Goal: Task Accomplishment & Management: Manage account settings

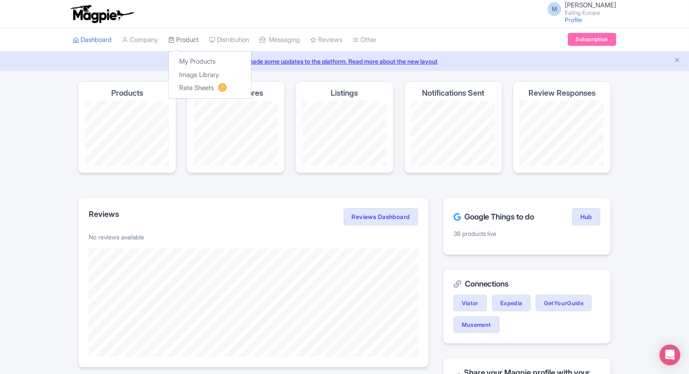
click at [186, 42] on link "Product" at bounding box center [183, 40] width 30 height 24
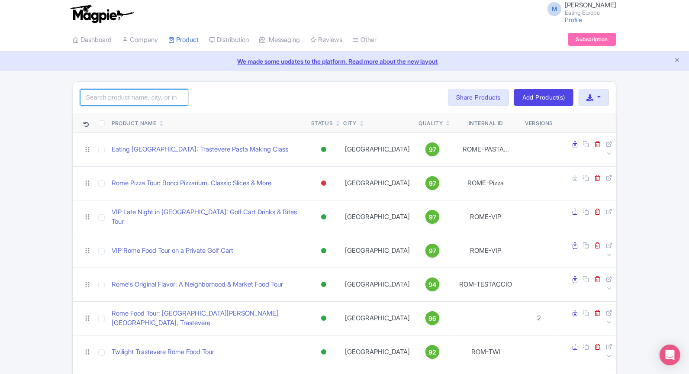
click at [126, 92] on input "search" at bounding box center [134, 97] width 108 height 16
type input "notting"
click button "Search" at bounding box center [0, 0] width 0 height 0
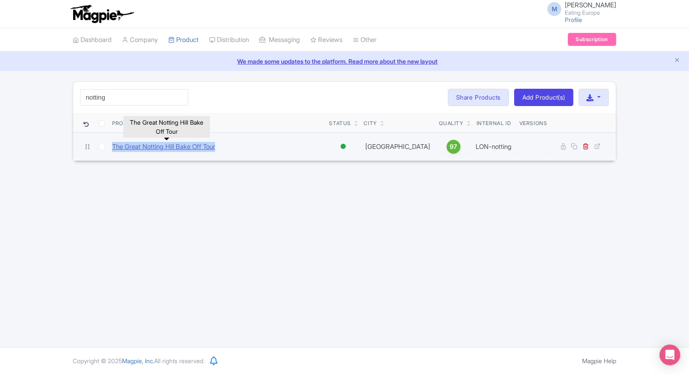
drag, startPoint x: 233, startPoint y: 146, endPoint x: 113, endPoint y: 144, distance: 120.0
click at [113, 144] on div "The Great Notting Hill Bake Off Tour" at bounding box center [217, 147] width 210 height 10
copy link "The Great Notting Hill Bake Off Tour"
click at [201, 142] on link "The Great Notting Hill Bake Off Tour" at bounding box center [163, 147] width 103 height 10
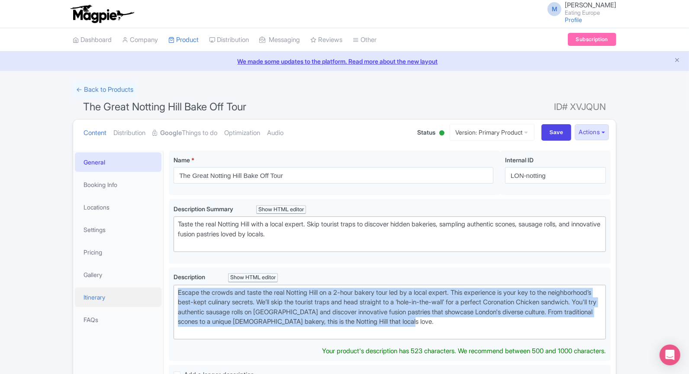
drag, startPoint x: 552, startPoint y: 320, endPoint x: 115, endPoint y: 293, distance: 437.8
type trix-editor "<div>Escape the crowds and taste the real Notting Hill on a 2-hour bakery tour …"
copy div "Escape the crowds and taste the real Notting Hill on a 2-hour bakery tour led b…"
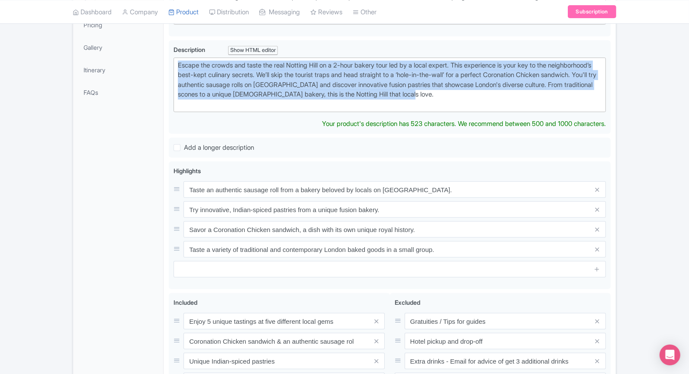
scroll to position [236, 0]
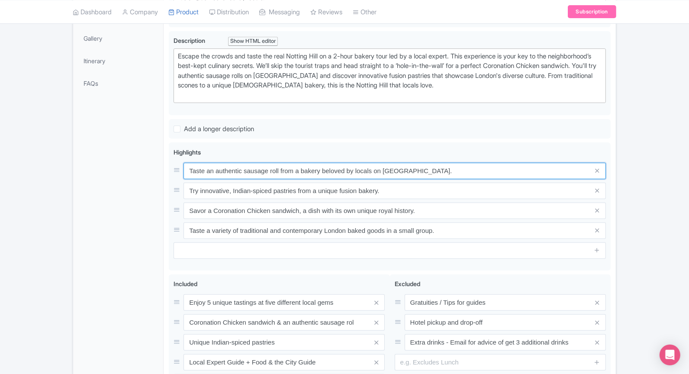
drag, startPoint x: 442, startPoint y: 183, endPoint x: 147, endPoint y: 183, distance: 294.9
click at [147, 183] on div "General Booking Info Locations Settings Pricing Gallery Itinerary FAQs The Grea…" at bounding box center [344, 173] width 543 height 529
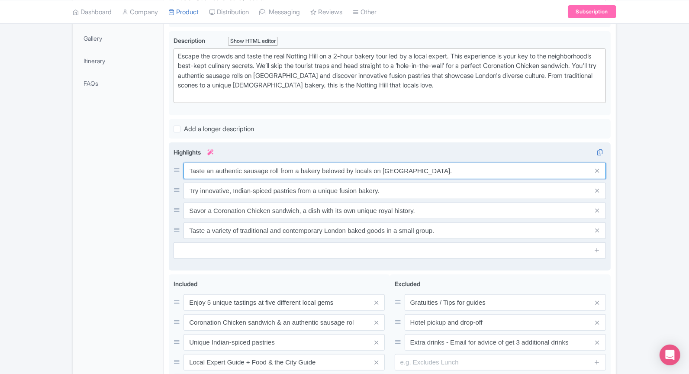
drag, startPoint x: 442, startPoint y: 168, endPoint x: 173, endPoint y: 166, distance: 268.5
click at [174, 166] on div "Taste an authentic sausage roll from a bakery beloved by locals on [GEOGRAPHIC_…" at bounding box center [390, 171] width 433 height 16
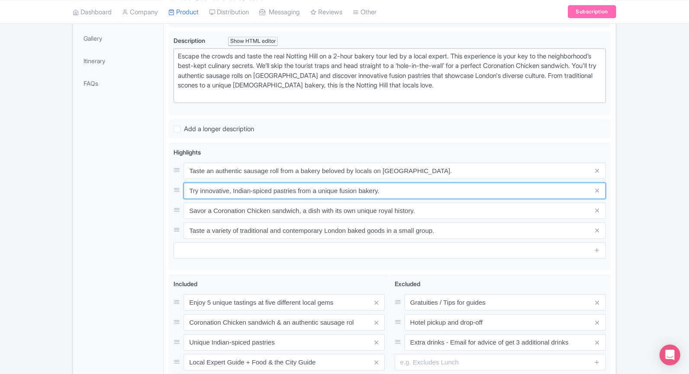
drag, startPoint x: 410, startPoint y: 186, endPoint x: 132, endPoint y: 186, distance: 278.0
click at [132, 186] on div "General Booking Info Locations Settings Pricing Gallery Itinerary FAQs The Grea…" at bounding box center [344, 173] width 543 height 529
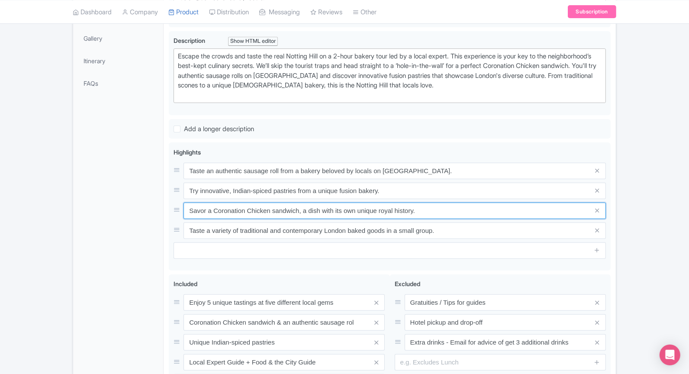
drag, startPoint x: 423, startPoint y: 209, endPoint x: 165, endPoint y: 207, distance: 257.7
click at [165, 207] on div "The Great Notting Hill Bake Off Tour Name * i The Great Notting Hill Bake Off T…" at bounding box center [390, 173] width 453 height 529
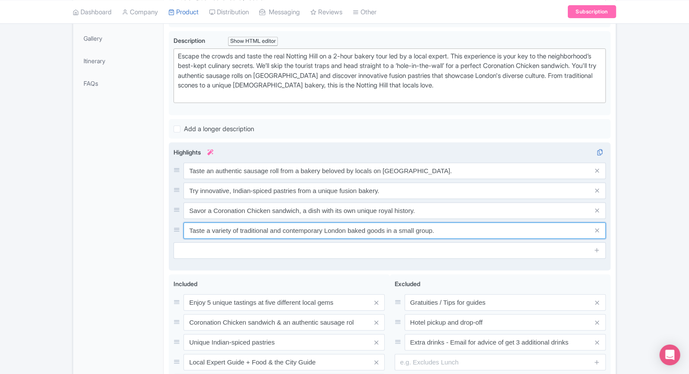
drag, startPoint x: 446, startPoint y: 230, endPoint x: 188, endPoint y: 227, distance: 258.1
click at [188, 227] on input "Taste a variety of traditional and contemporary London baked goods in a small g…" at bounding box center [395, 231] width 423 height 16
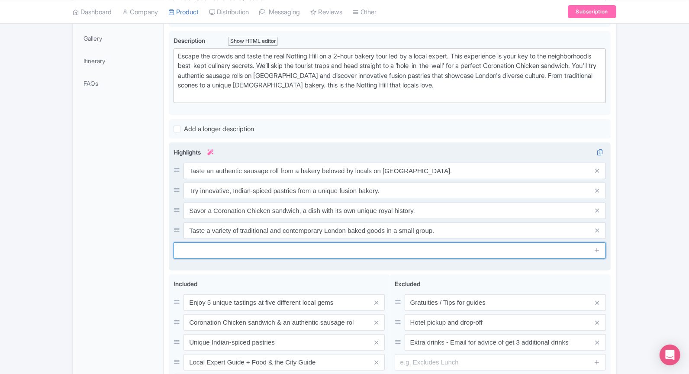
click at [352, 248] on input "text" at bounding box center [390, 251] width 433 height 16
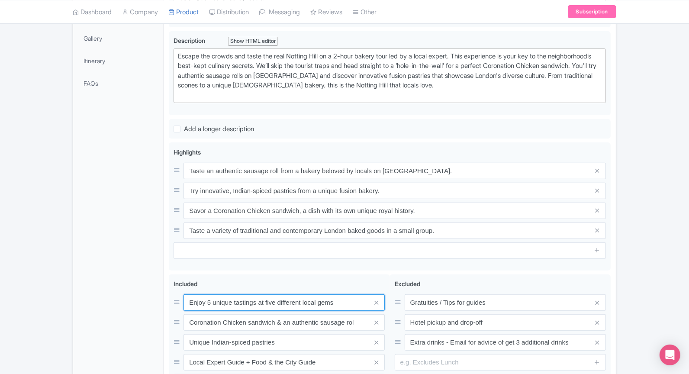
drag, startPoint x: 346, startPoint y: 300, endPoint x: 135, endPoint y: 298, distance: 211.3
click at [135, 298] on div "General Booking Info Locations Settings Pricing Gallery Itinerary FAQs The Grea…" at bounding box center [344, 173] width 543 height 529
drag, startPoint x: 342, startPoint y: 318, endPoint x: 103, endPoint y: 304, distance: 238.6
click at [103, 304] on div "General Booking Info Locations Settings Pricing Gallery Itinerary FAQs The Grea…" at bounding box center [344, 173] width 543 height 529
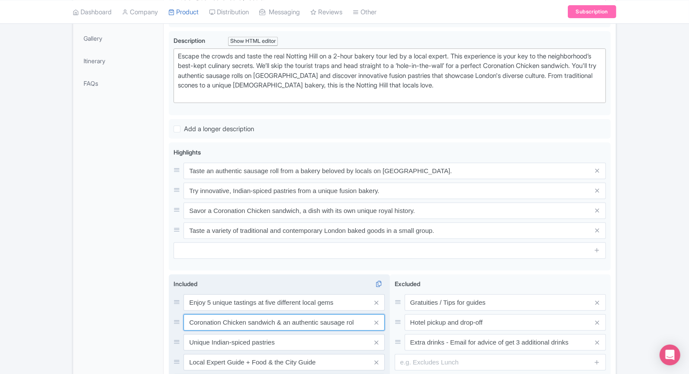
click at [353, 321] on input "Coronation Chicken sandwich & an authentic sausage rol" at bounding box center [284, 322] width 201 height 16
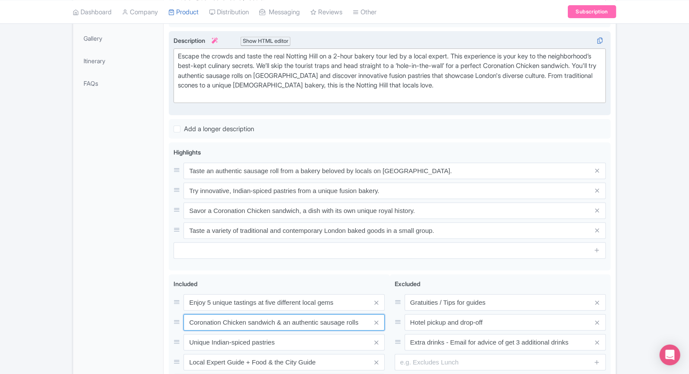
type input "Coronation Chicken sandwich & an authentic sausage rolls"
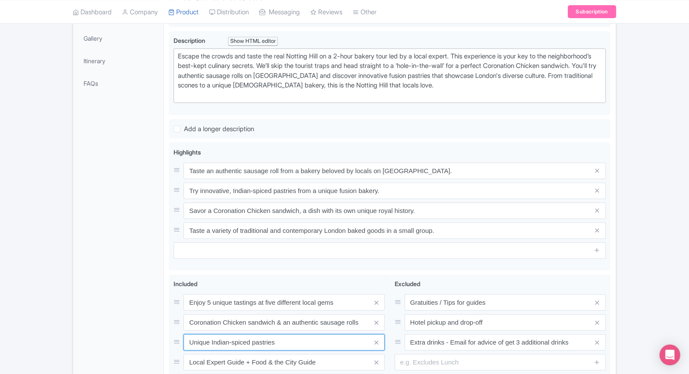
drag, startPoint x: 297, startPoint y: 339, endPoint x: 162, endPoint y: 338, distance: 135.1
click at [162, 338] on div "General Booking Info Locations Settings Pricing Gallery Itinerary FAQs The Grea…" at bounding box center [344, 173] width 543 height 529
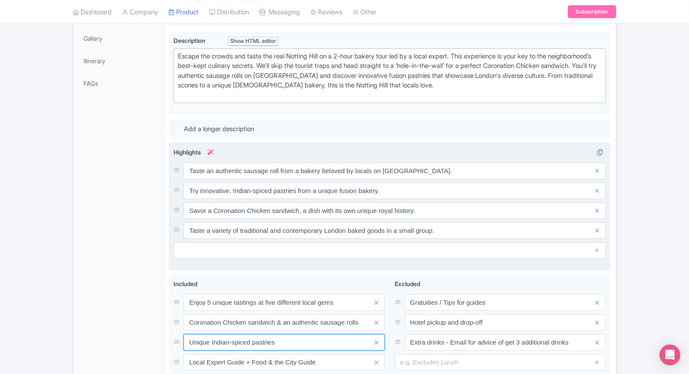
scroll to position [334, 0]
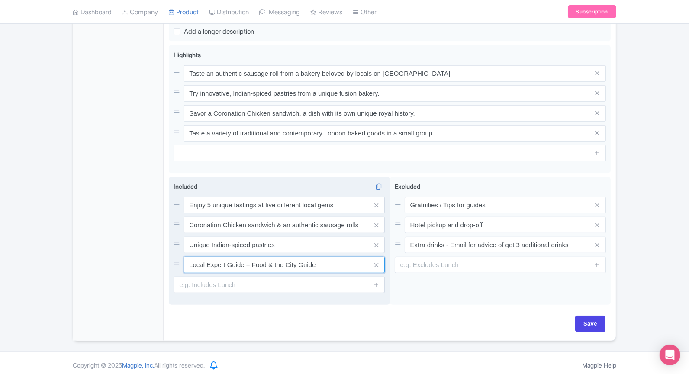
drag, startPoint x: 326, startPoint y: 259, endPoint x: 180, endPoint y: 251, distance: 146.2
click at [180, 251] on div "Enjoy 5 unique tastings at five different local gems Coronation Chicken sandwic…" at bounding box center [279, 235] width 211 height 76
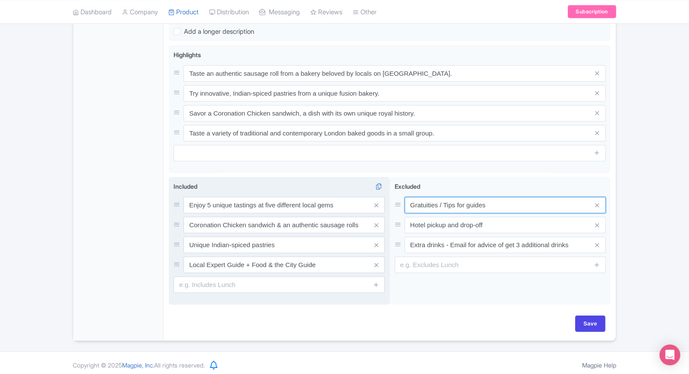
drag, startPoint x: 489, startPoint y: 205, endPoint x: 355, endPoint y: 205, distance: 134.2
click at [355, 205] on div "Enjoy 5 unique tastings at five different local gems Coronation Chicken sandwic…" at bounding box center [390, 243] width 442 height 132
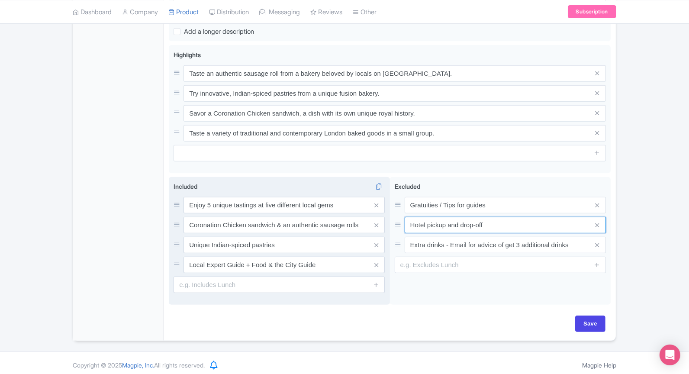
drag, startPoint x: 492, startPoint y: 221, endPoint x: 359, endPoint y: 220, distance: 132.5
click at [359, 220] on div "Enjoy 5 unique tastings at five different local gems Coronation Chicken sandwic…" at bounding box center [390, 243] width 442 height 132
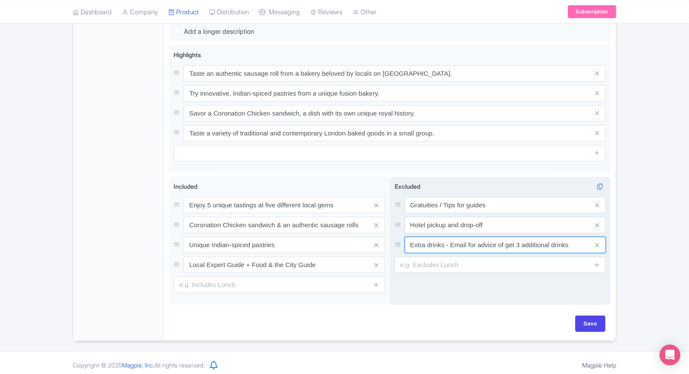
drag, startPoint x: 577, startPoint y: 245, endPoint x: 407, endPoint y: 243, distance: 170.6
click at [407, 243] on input "Extra drinks - Email for advice of get 3 additional drinks" at bounding box center [505, 245] width 201 height 16
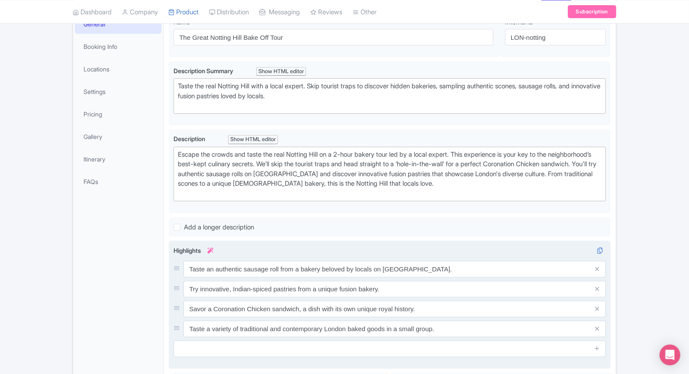
scroll to position [0, 0]
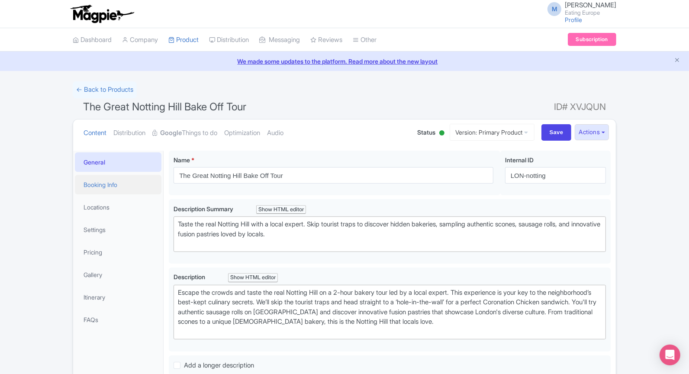
click at [122, 193] on link "Booking Info" at bounding box center [118, 184] width 87 height 19
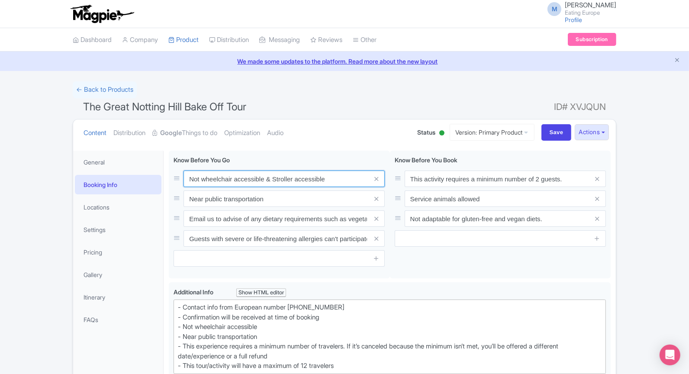
drag, startPoint x: 336, startPoint y: 182, endPoint x: 158, endPoint y: 181, distance: 178.0
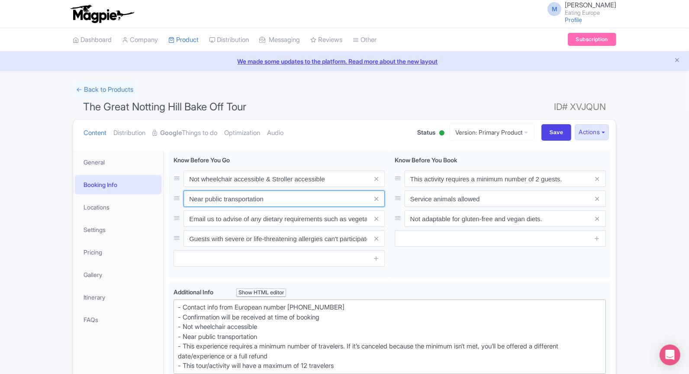
drag, startPoint x: 280, startPoint y: 200, endPoint x: 164, endPoint y: 199, distance: 116.1
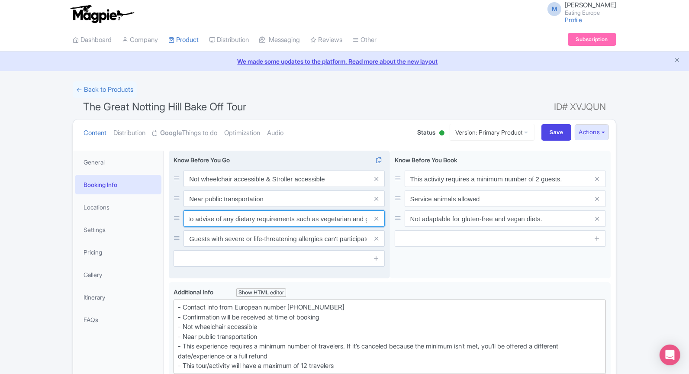
scroll to position [0, 72]
drag, startPoint x: 189, startPoint y: 217, endPoint x: 375, endPoint y: 223, distance: 186.3
click at [375, 223] on div "Email us to advise of any dietary requirements such as vegetarian and gluten-fr…" at bounding box center [284, 218] width 201 height 16
click at [320, 219] on input "Email us to advise of any dietary requirements such as vegetarian and gluten-fr…" at bounding box center [284, 218] width 201 height 16
drag, startPoint x: 308, startPoint y: 218, endPoint x: 357, endPoint y: 215, distance: 49.1
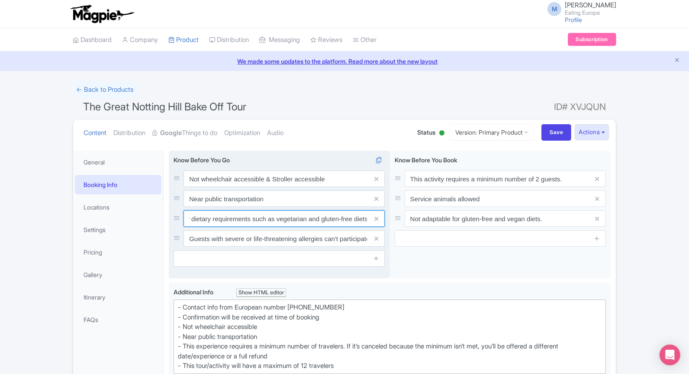
click at [357, 215] on input "Email us to advise of any dietary requirements such as vegetarian and gluten-fr…" at bounding box center [284, 218] width 201 height 16
click at [358, 213] on input "Email us to advise of any dietary requirements such as vegetarian and gluten-fr…" at bounding box center [284, 218] width 201 height 16
drag, startPoint x: 353, startPoint y: 217, endPoint x: 307, endPoint y: 215, distance: 45.5
click at [307, 215] on input "Email us to advise of any dietary requirements such as vegetarian and gluten-fr…" at bounding box center [284, 218] width 201 height 16
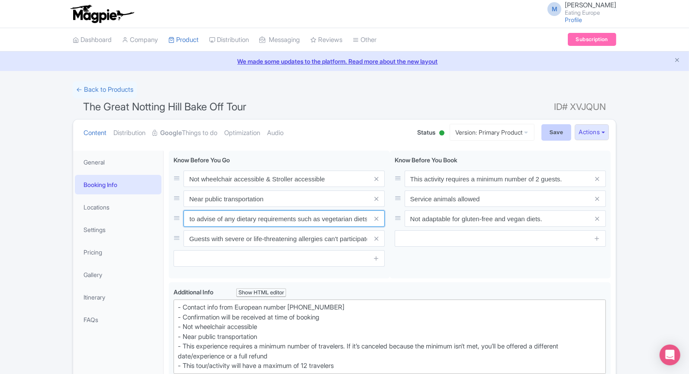
type input "Email us to advise of any dietary requirements such as vegetarian diets"
click at [561, 131] on input "Save" at bounding box center [557, 132] width 30 height 16
type input "Saving..."
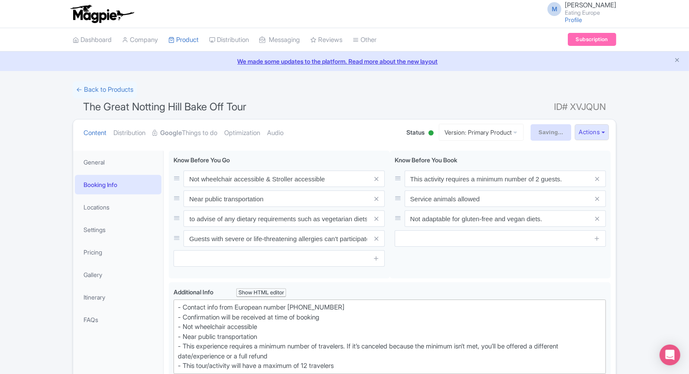
scroll to position [0, 0]
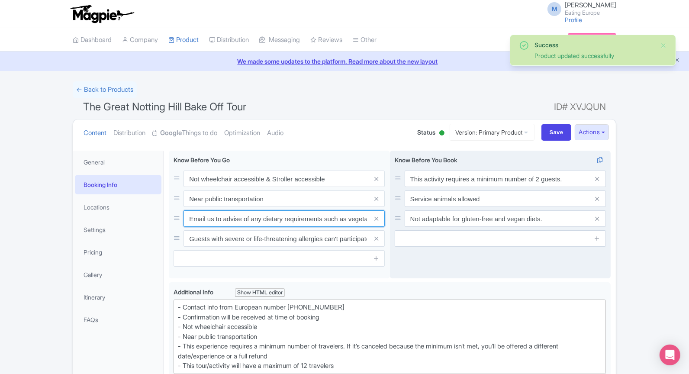
scroll to position [0, 26]
drag, startPoint x: 189, startPoint y: 219, endPoint x: 394, endPoint y: 229, distance: 205.5
click at [394, 229] on div "Not wheelchair accessible & Stroller accessible Near public transportation Emai…" at bounding box center [390, 217] width 442 height 132
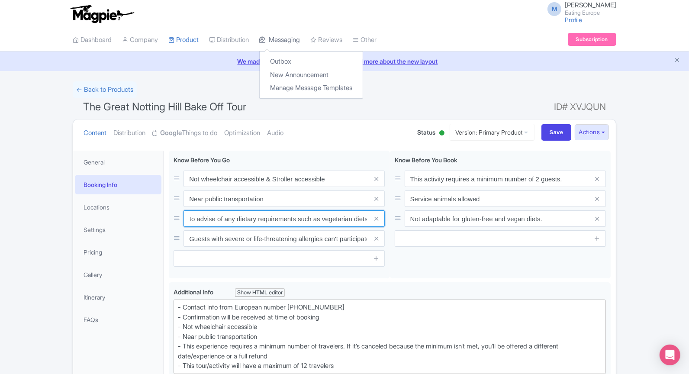
scroll to position [0, 0]
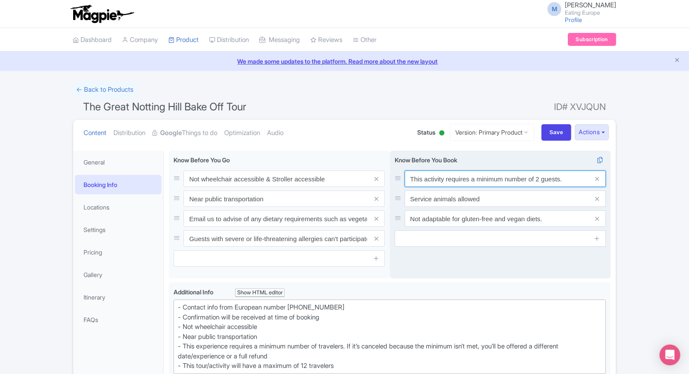
drag, startPoint x: 414, startPoint y: 178, endPoint x: 569, endPoint y: 185, distance: 156.1
click at [569, 185] on input "This activity requires a minimum number of 2 guests." at bounding box center [505, 179] width 201 height 16
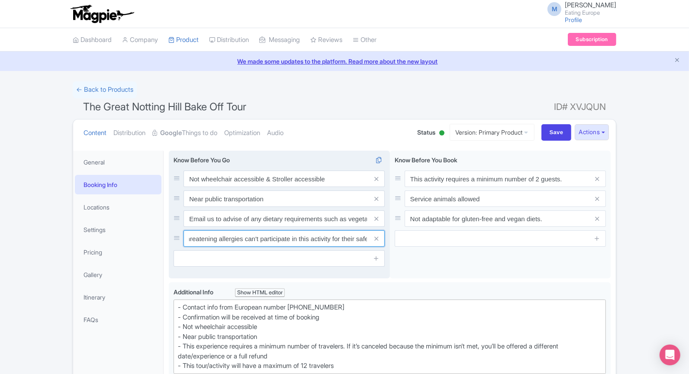
scroll to position [0, 87]
drag, startPoint x: 186, startPoint y: 236, endPoint x: 382, endPoint y: 255, distance: 197.1
click at [382, 255] on div "Know Before You Go Not wheelchair accessible & Stroller accessible Near public …" at bounding box center [279, 210] width 211 height 111
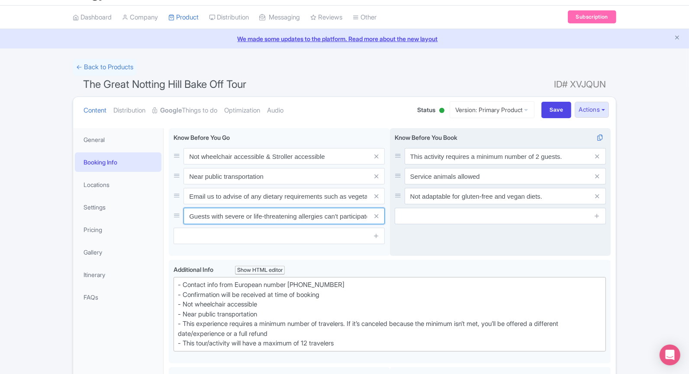
scroll to position [28, 0]
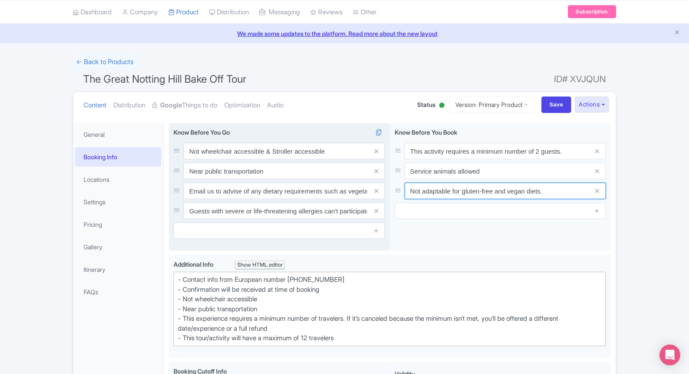
drag, startPoint x: 553, startPoint y: 191, endPoint x: 356, endPoint y: 191, distance: 197.0
click at [357, 191] on div "Not wheelchair accessible & Stroller accessible Near public transportation Emai…" at bounding box center [390, 189] width 442 height 132
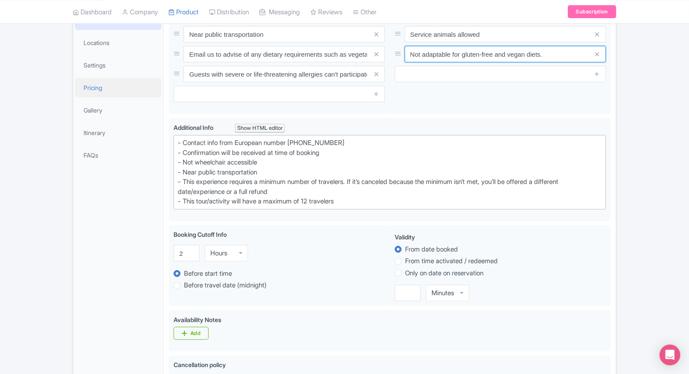
scroll to position [136, 0]
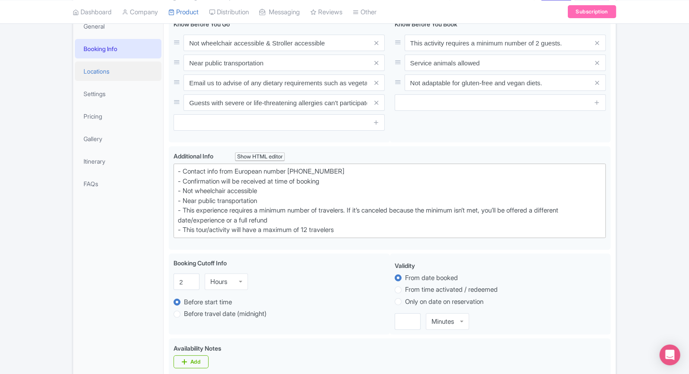
click at [114, 73] on link "Locations" at bounding box center [118, 70] width 87 height 19
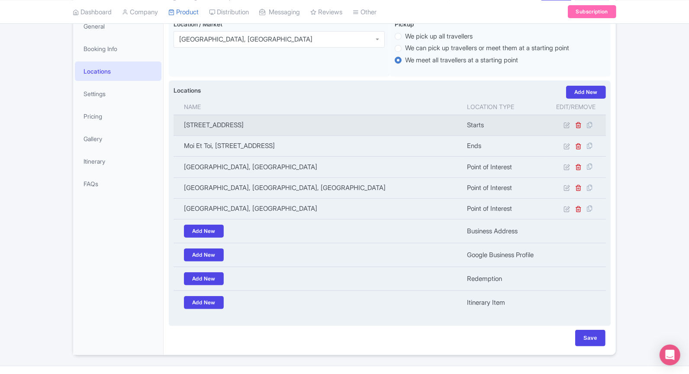
drag, startPoint x: 184, startPoint y: 124, endPoint x: 342, endPoint y: 132, distance: 157.8
click at [342, 132] on td "34 Pembridge Square, London W2 4DT, UK" at bounding box center [318, 125] width 288 height 21
copy td "34 Pembridge Square, London W2 4DT, UK"
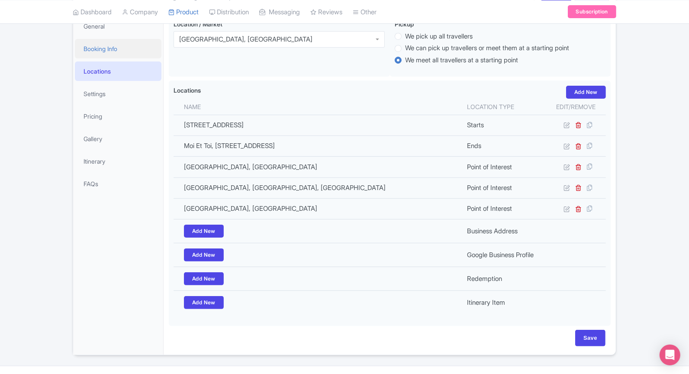
click at [123, 49] on link "Booking Info" at bounding box center [118, 48] width 87 height 19
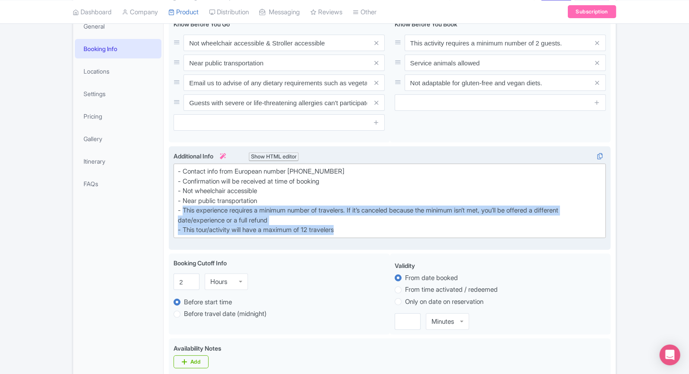
type trix-editor "<div>- Contact info from European number [PHONE_NUMBER]<br>- Confirmation will …"
drag, startPoint x: 184, startPoint y: 207, endPoint x: 356, endPoint y: 233, distance: 174.2
click at [356, 233] on div "- Contact info from European number +447723497280 - Confirmation will be receiv…" at bounding box center [390, 201] width 424 height 68
copy div "This experience requires a minimum number of travelers. If it’s canceled becaus…"
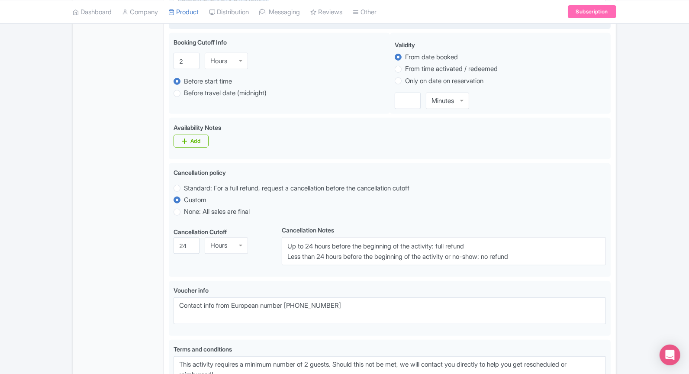
scroll to position [369, 0]
